Goal: Obtain resource: Download file/media

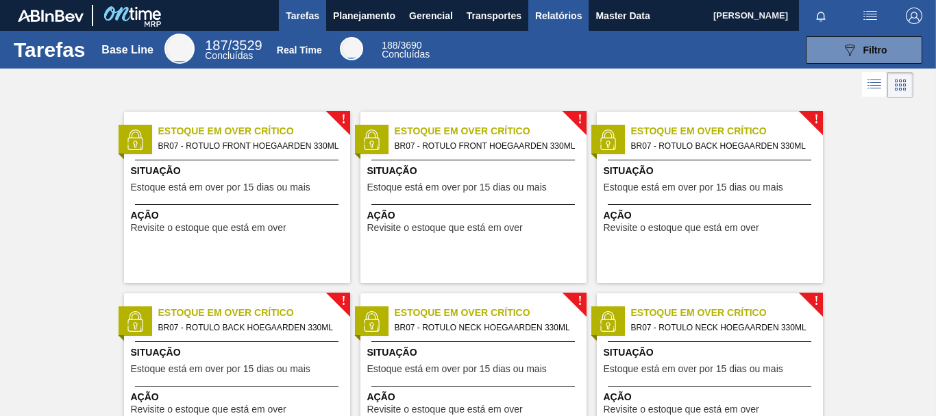
click at [539, 10] on span "Relatórios" at bounding box center [558, 16] width 47 height 16
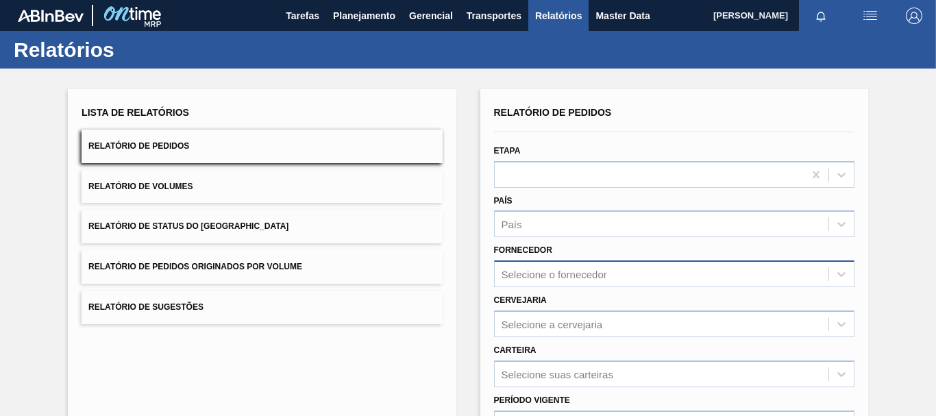
click at [538, 275] on div "Selecione o fornecedor" at bounding box center [553, 275] width 105 height 12
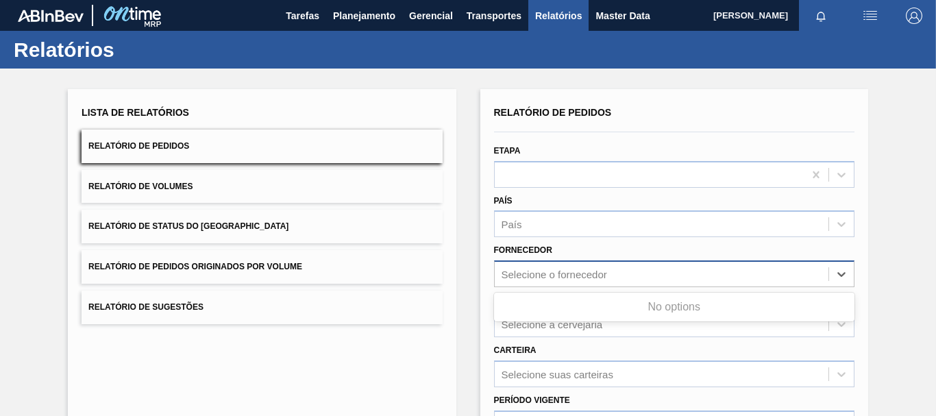
paste input "280235"
type input "280235"
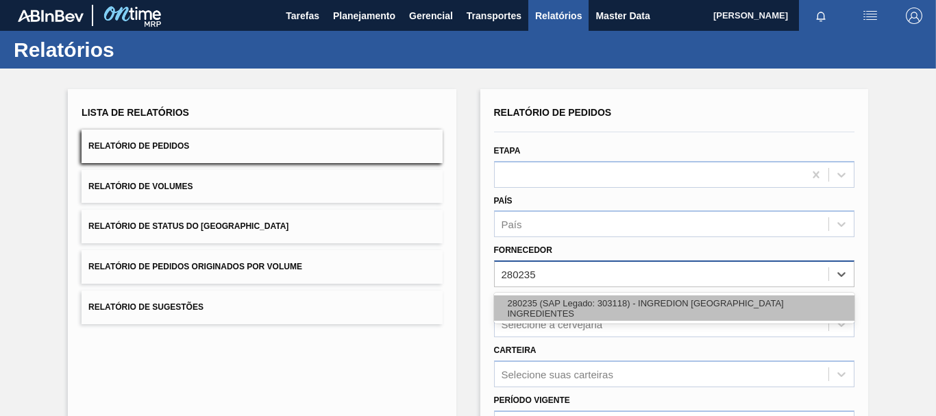
click at [571, 310] on div "280235 (SAP Legado: 303118) - INGREDION [GEOGRAPHIC_DATA] INGREDIENTES" at bounding box center [674, 307] width 360 height 25
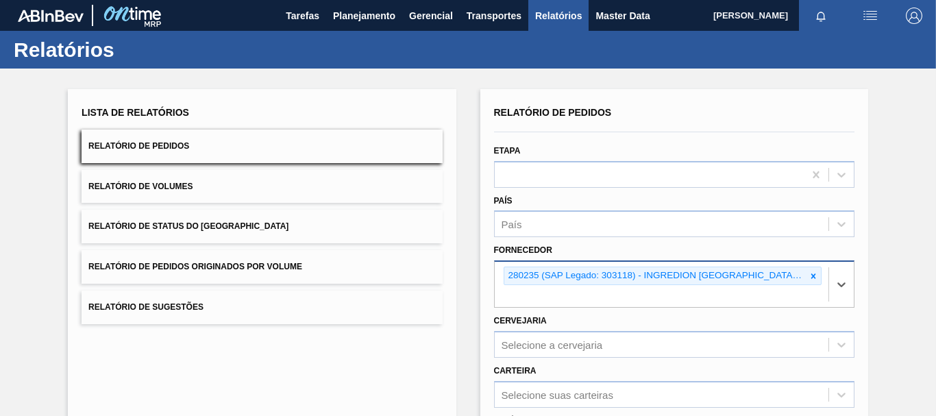
click at [569, 316] on div "Cervejaria Selecione a cervejaria" at bounding box center [674, 334] width 360 height 47
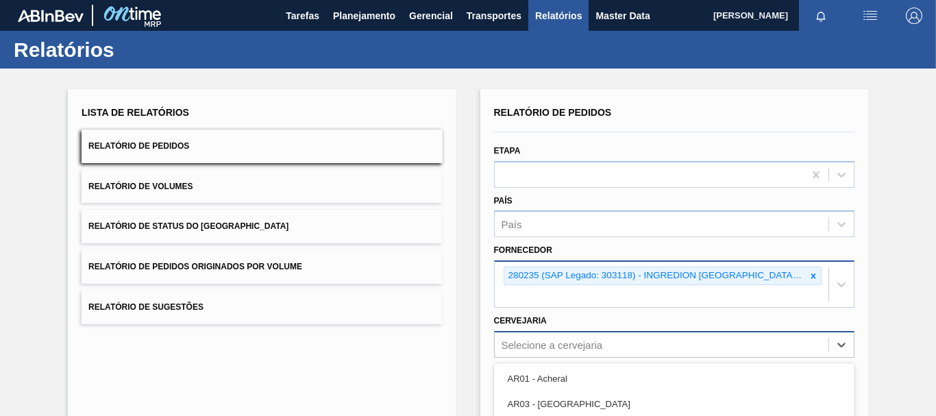
click at [577, 337] on div "option AR14 - CASA focused, 6 of 92. 92 results available. Use Up and Down to c…" at bounding box center [674, 344] width 360 height 27
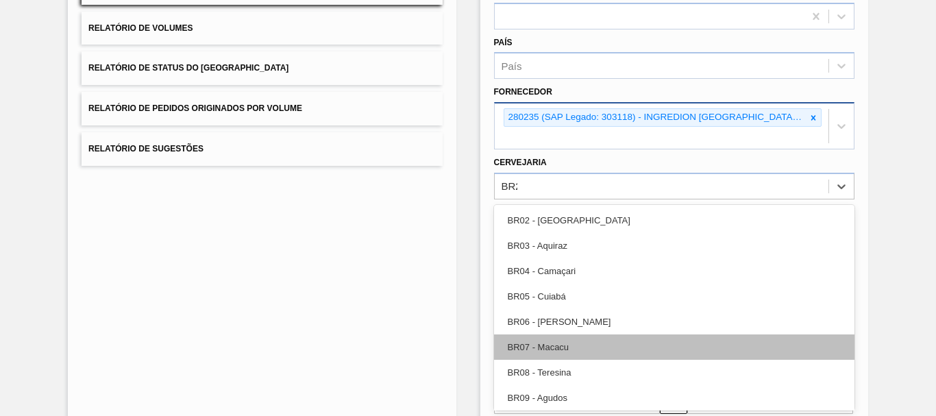
type input "BR27"
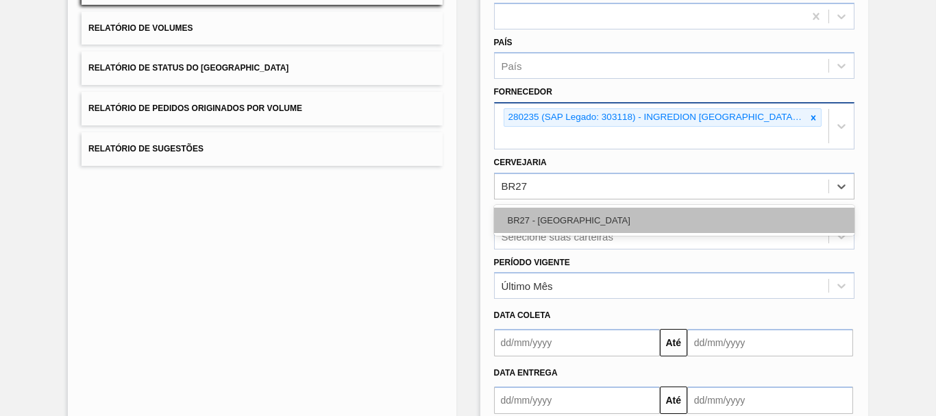
click at [569, 216] on div "BR27 - [GEOGRAPHIC_DATA]" at bounding box center [674, 220] width 360 height 25
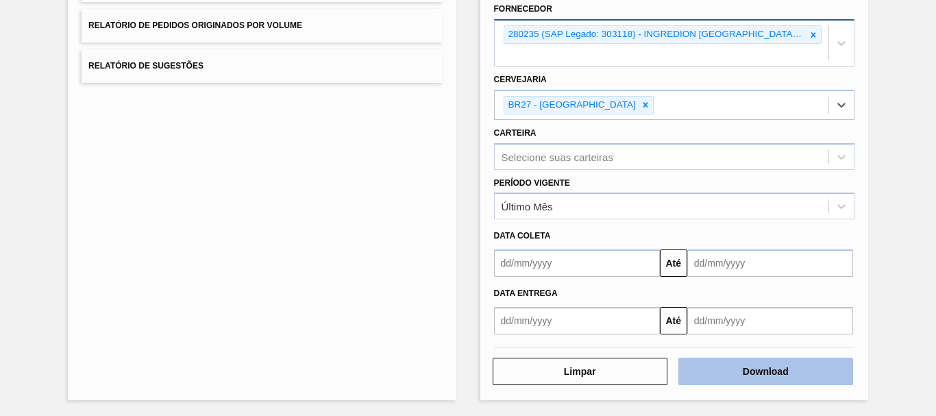
scroll to position [242, 0]
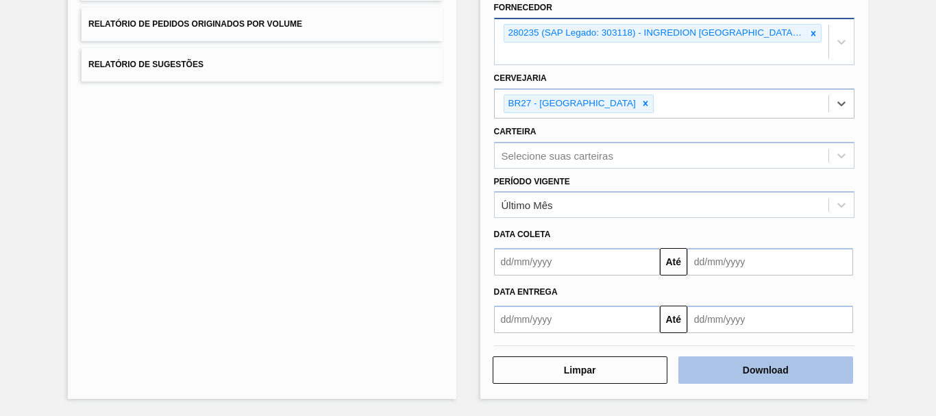
click at [775, 371] on button "Download" at bounding box center [765, 369] width 175 height 27
